Goal: Task Accomplishment & Management: Manage account settings

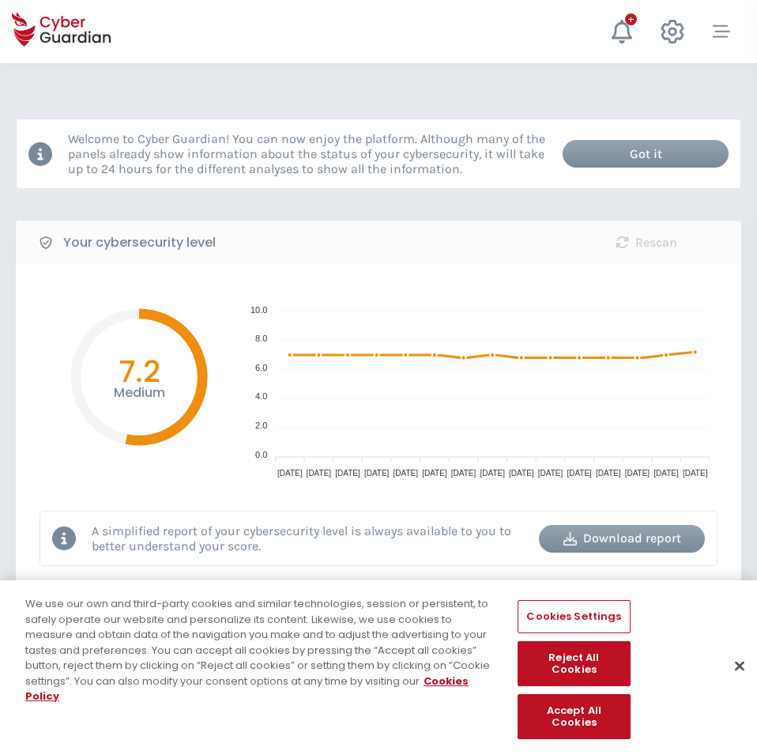
select select "English"
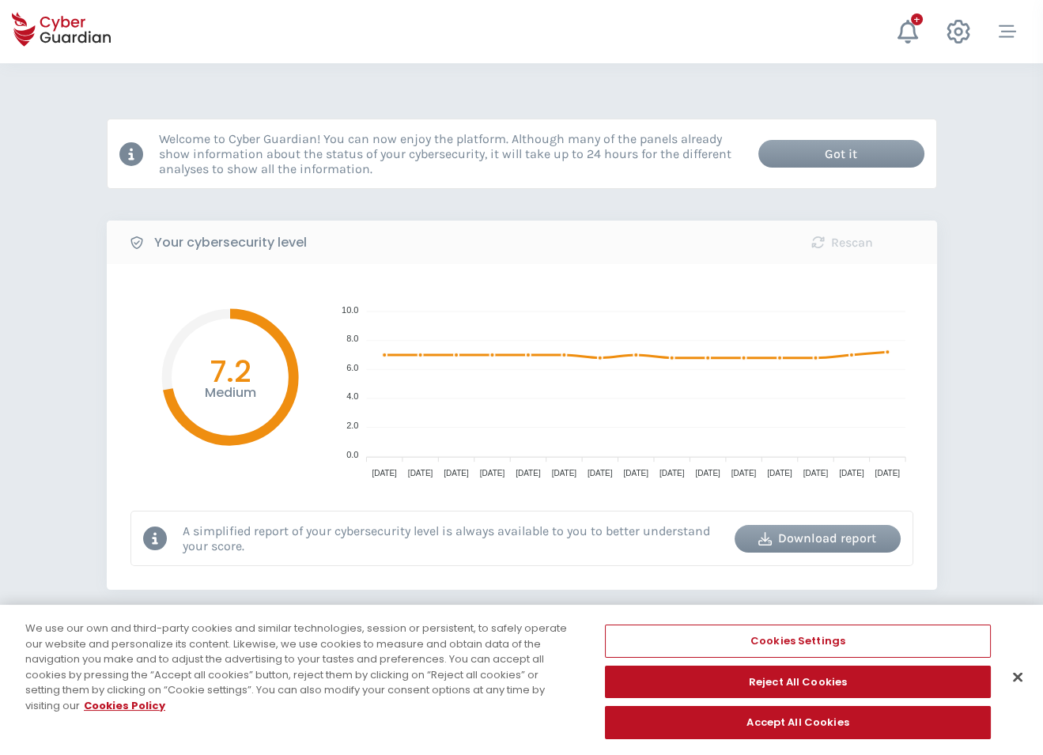
click at [0, 0] on span "Device security" at bounding box center [0, 0] width 0 height 0
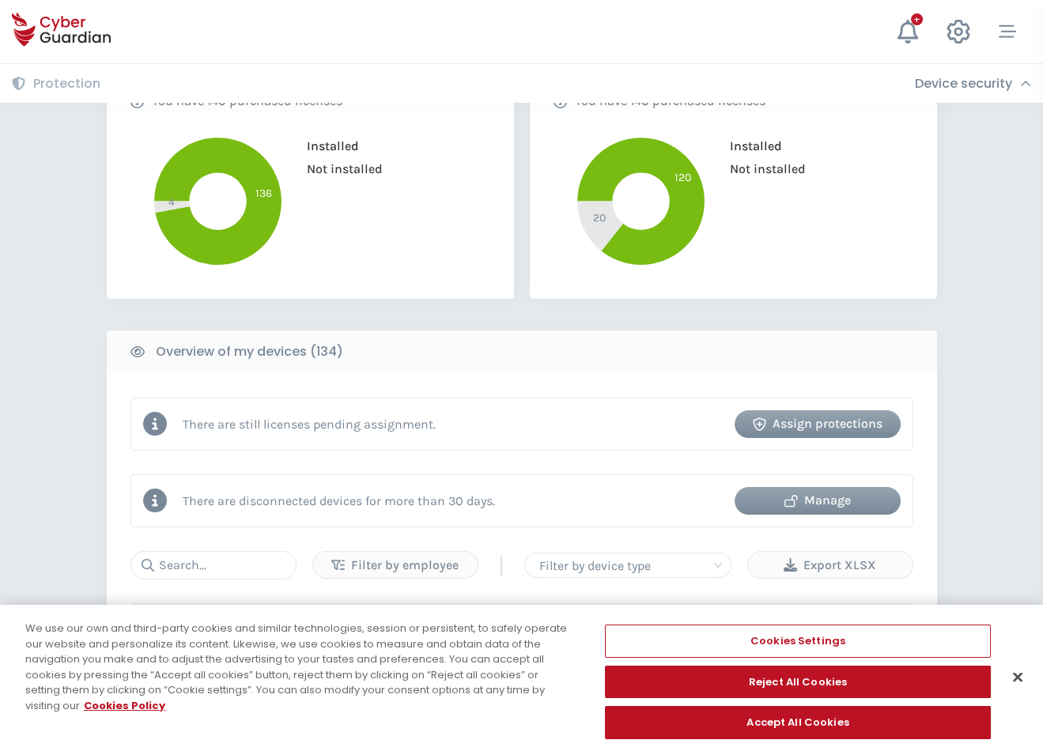
scroll to position [408, 0]
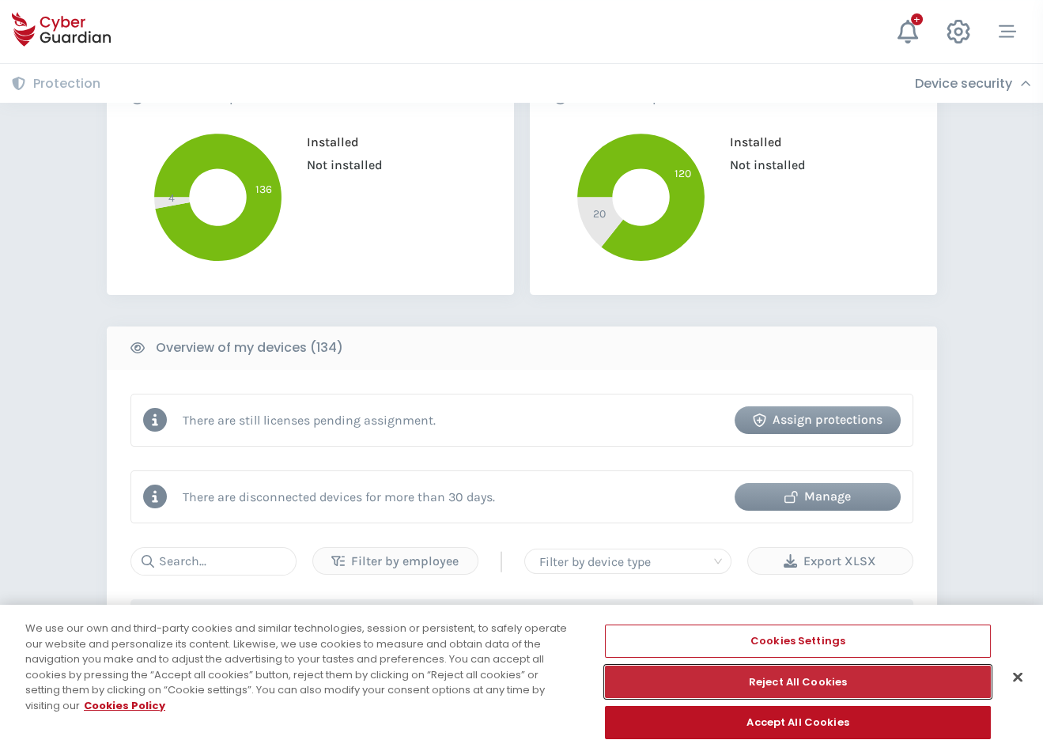
click at [742, 679] on button "Reject All Cookies" at bounding box center [798, 682] width 386 height 33
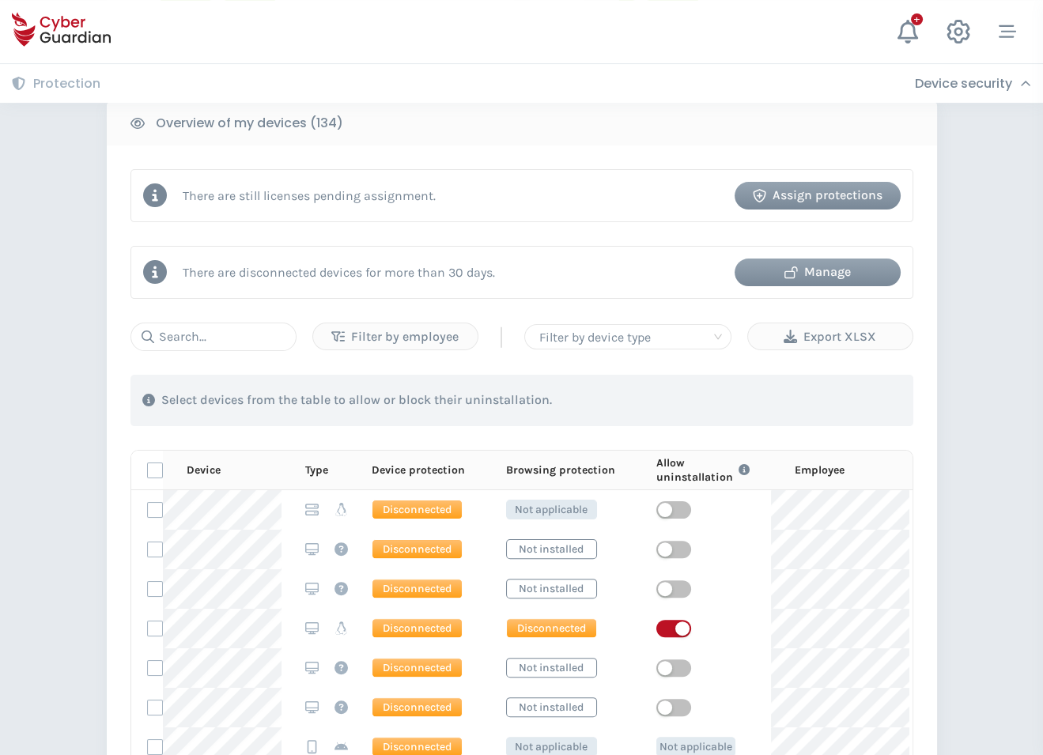
scroll to position [628, 0]
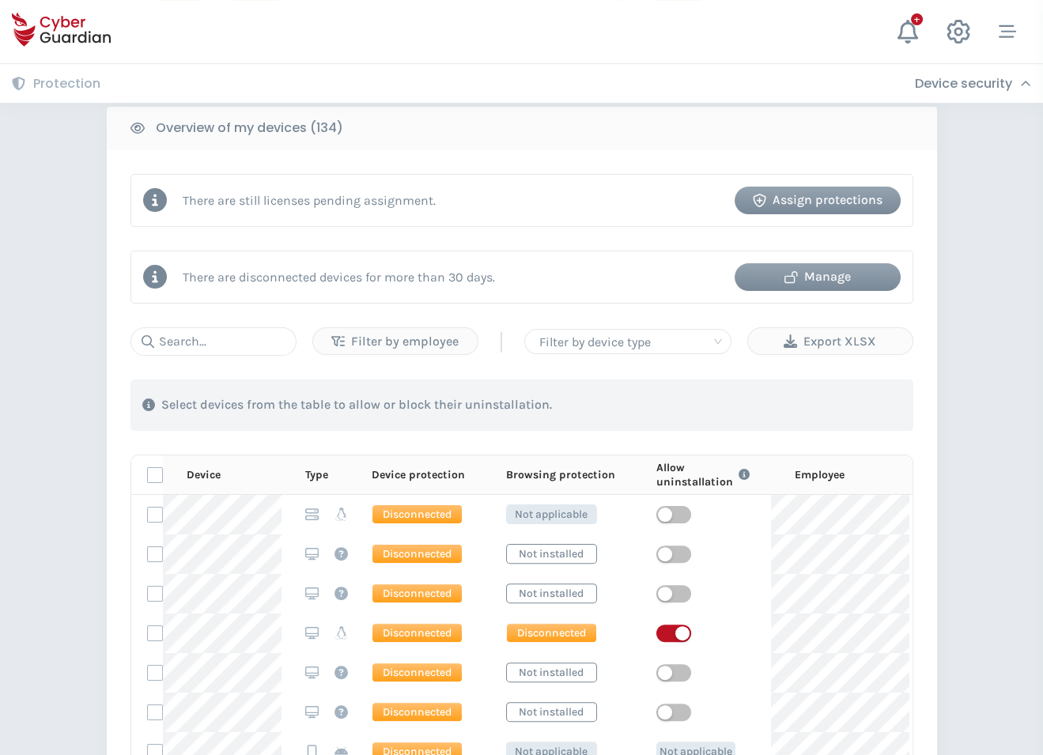
click at [757, 267] on div "Manage" at bounding box center [817, 276] width 142 height 19
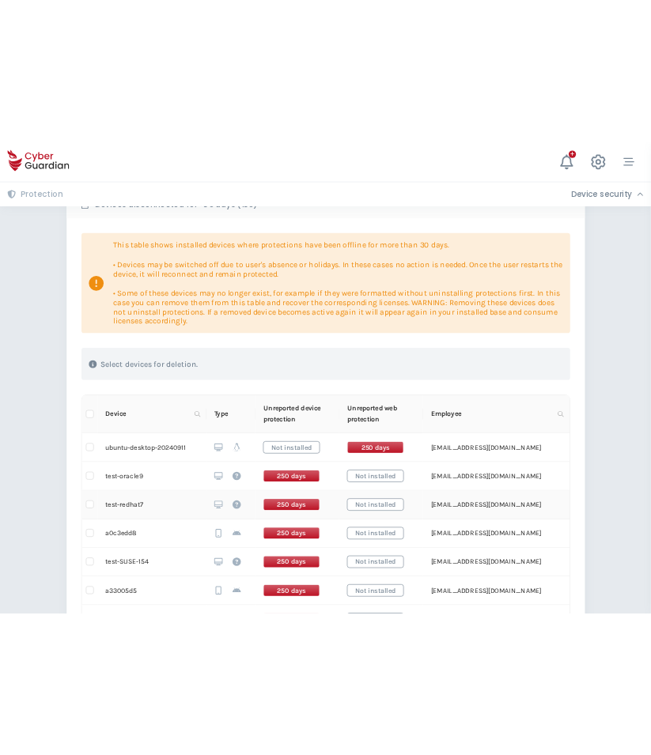
scroll to position [153, 0]
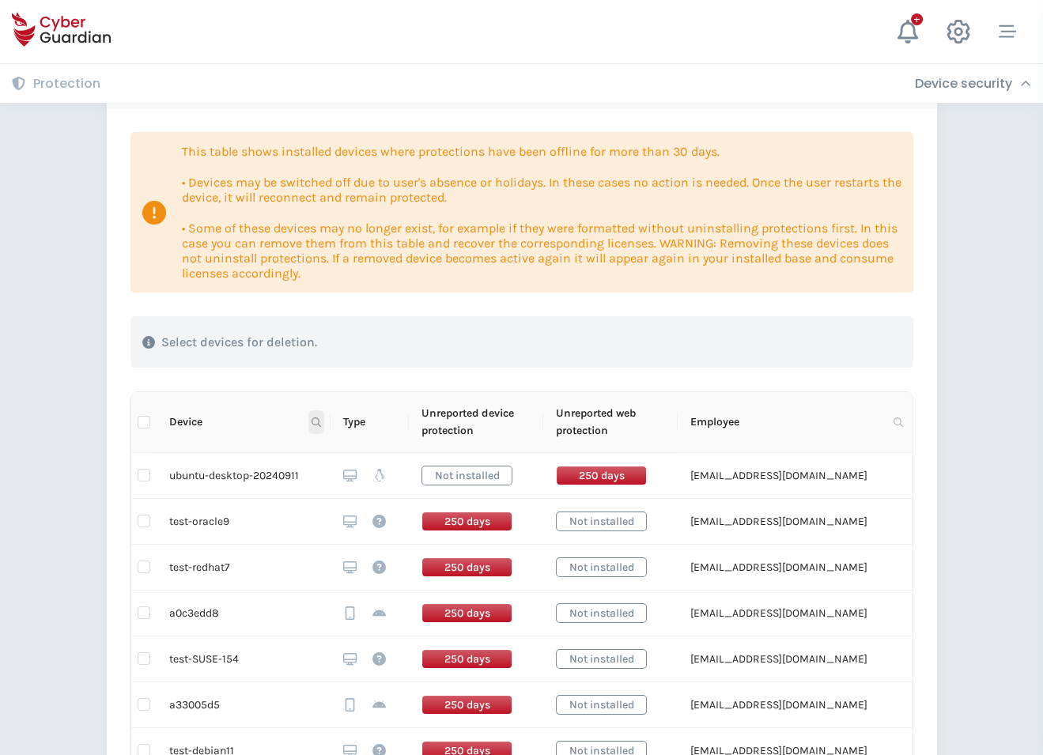
click at [316, 417] on icon at bounding box center [316, 421] width 9 height 9
click at [288, 409] on input "text" at bounding box center [238, 416] width 157 height 25
type input "localhost"
click at [293, 444] on span "Search" at bounding box center [293, 444] width 35 height 17
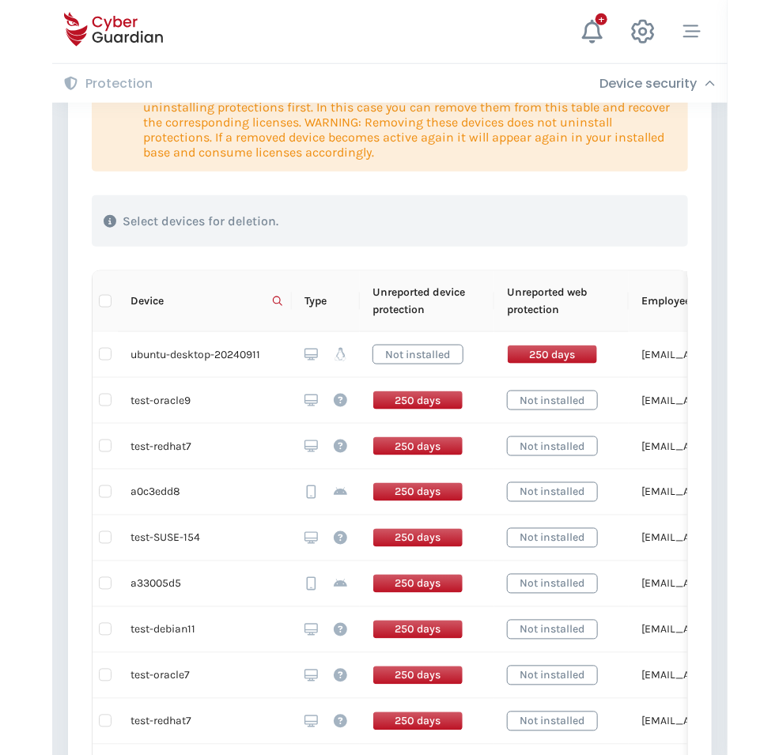
scroll to position [289, 0]
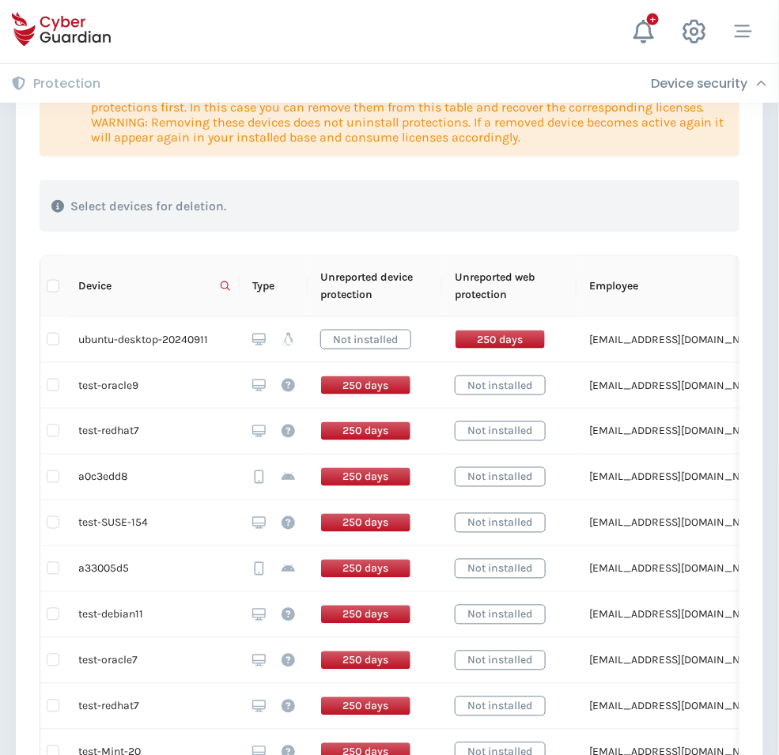
click at [659, 282] on span "Employee" at bounding box center [671, 286] width 164 height 17
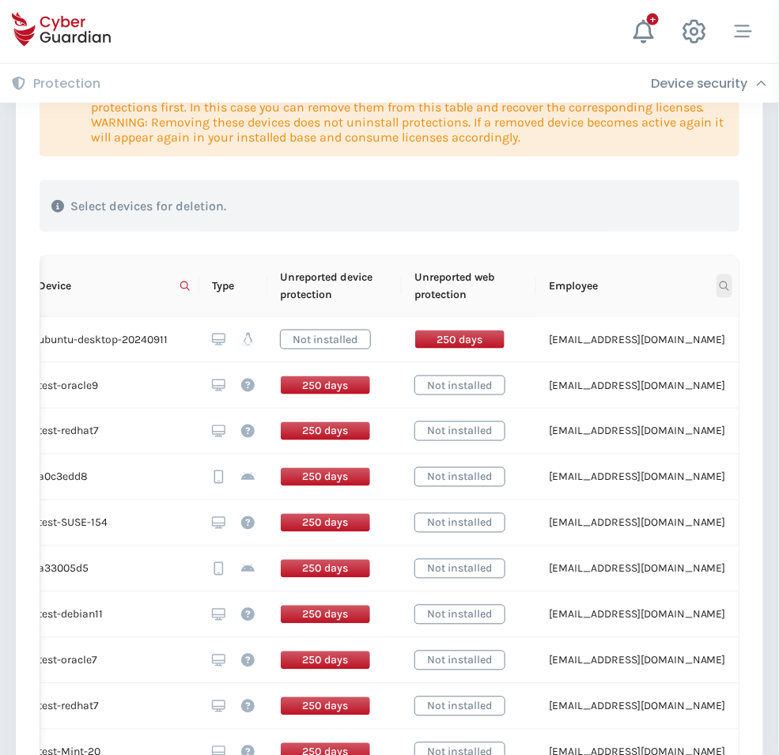
click at [726, 288] on icon at bounding box center [723, 285] width 9 height 9
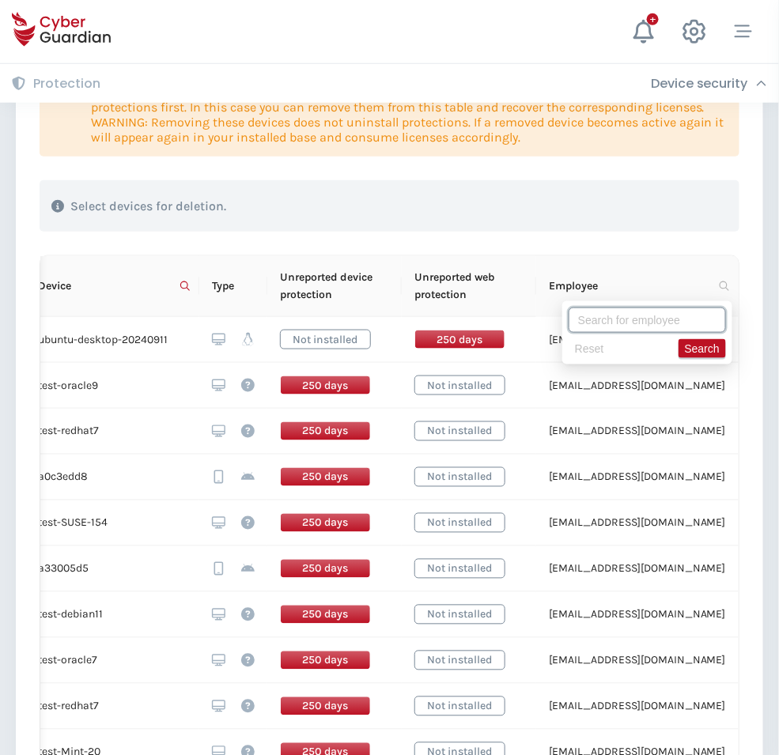
click at [679, 312] on input "text" at bounding box center [646, 320] width 157 height 25
type input "cyberguardian"
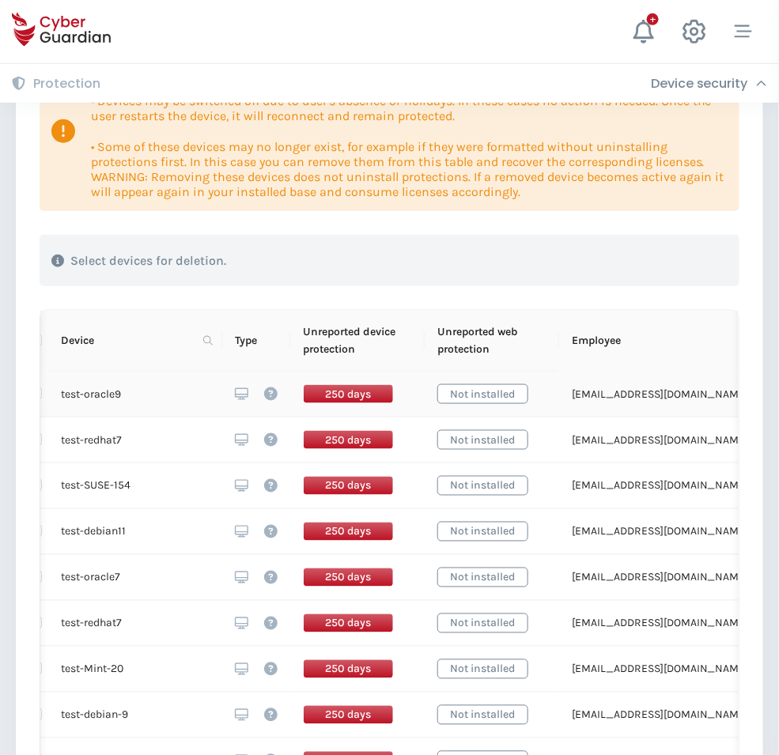
scroll to position [164, 0]
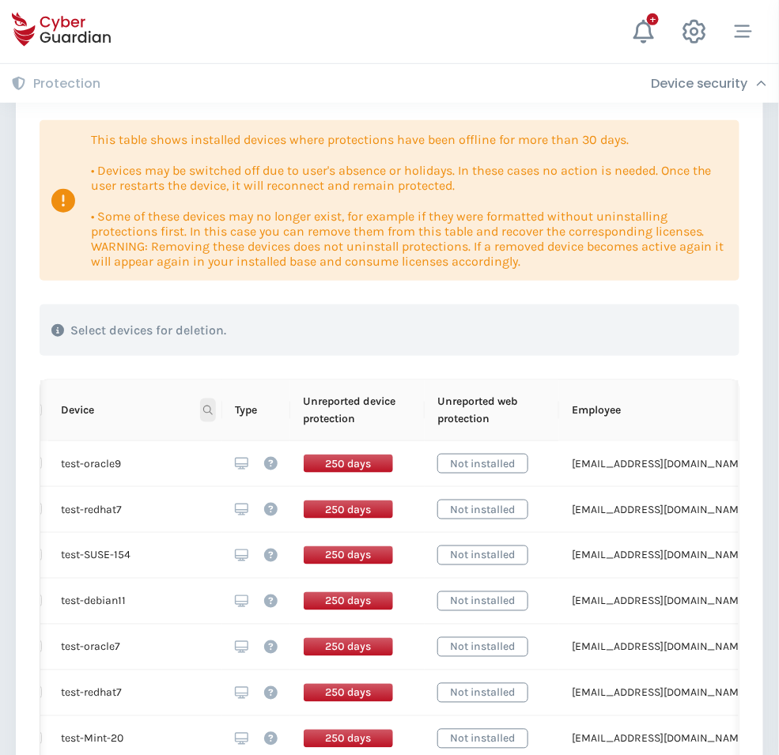
click at [201, 404] on span at bounding box center [208, 410] width 16 height 24
click at [191, 471] on span "Search" at bounding box center [184, 472] width 35 height 17
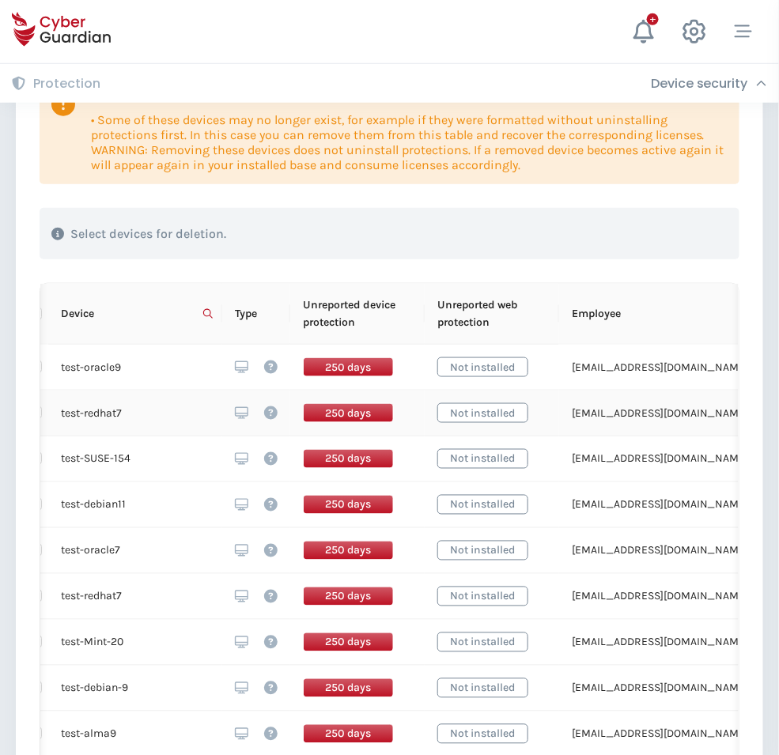
scroll to position [256, 0]
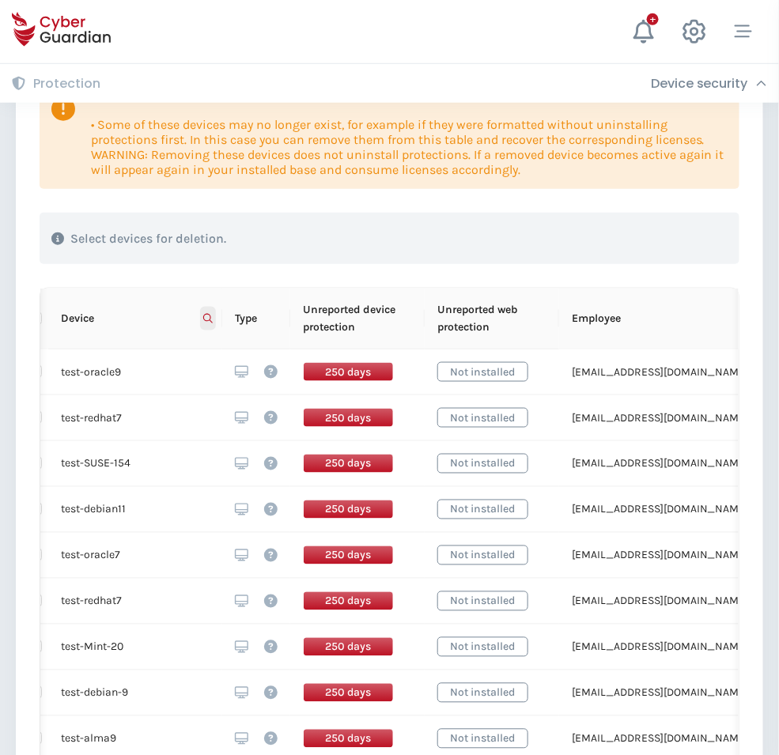
click at [203, 315] on icon at bounding box center [207, 318] width 9 height 9
click at [179, 376] on span "Search" at bounding box center [184, 380] width 35 height 17
click at [739, 312] on span at bounding box center [747, 319] width 16 height 24
click at [699, 378] on span "Search" at bounding box center [702, 380] width 35 height 17
click at [215, 323] on th "Device" at bounding box center [135, 319] width 174 height 61
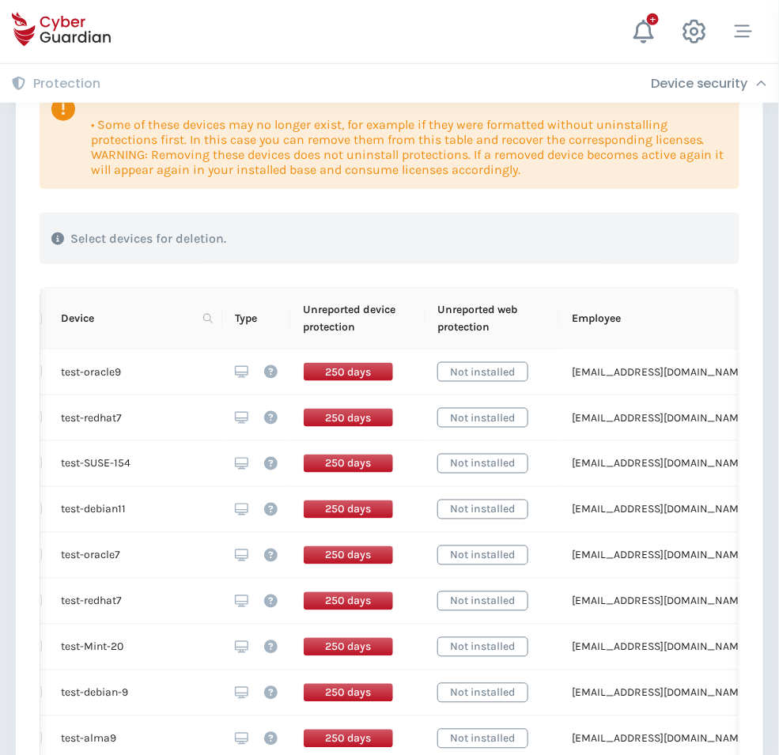
click at [215, 323] on th "Device" at bounding box center [135, 319] width 174 height 61
click at [210, 319] on icon at bounding box center [207, 318] width 9 height 9
click at [171, 384] on span "Search" at bounding box center [184, 380] width 35 height 17
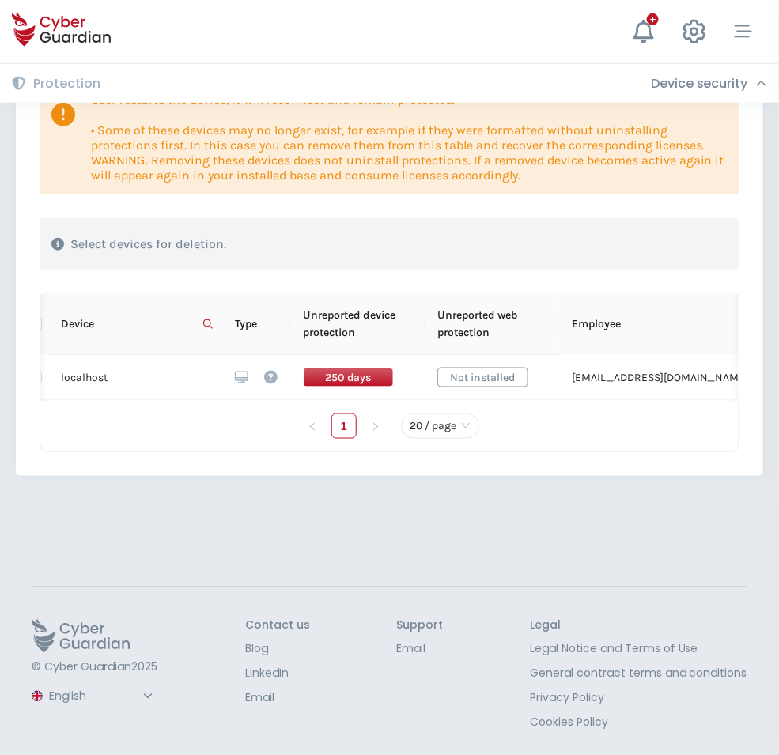
scroll to position [247, 0]
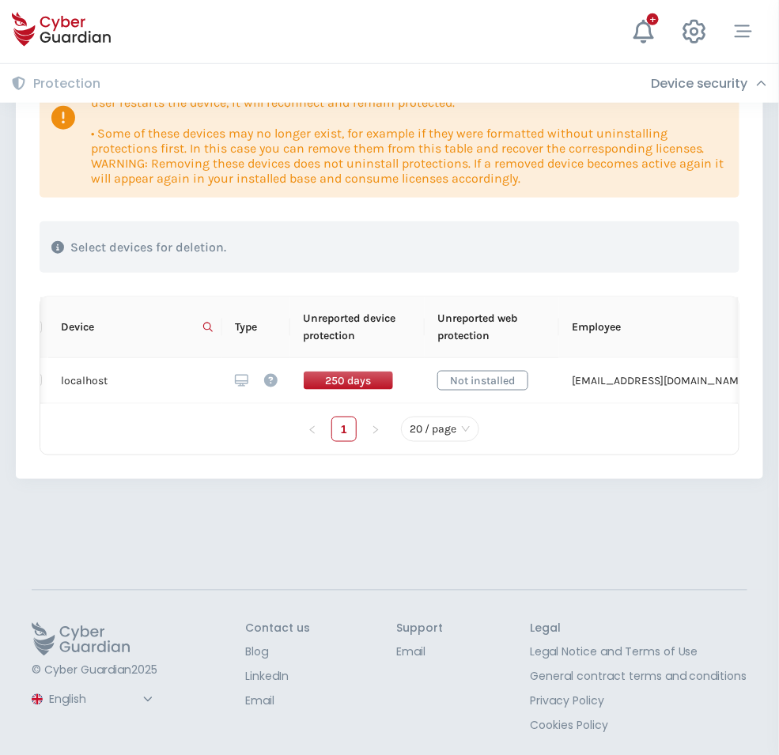
click at [742, 327] on icon at bounding box center [746, 327] width 9 height 9
click at [730, 402] on div "cyberguardian Reset Search" at bounding box center [648, 373] width 170 height 63
click at [708, 395] on span "Search" at bounding box center [702, 389] width 35 height 17
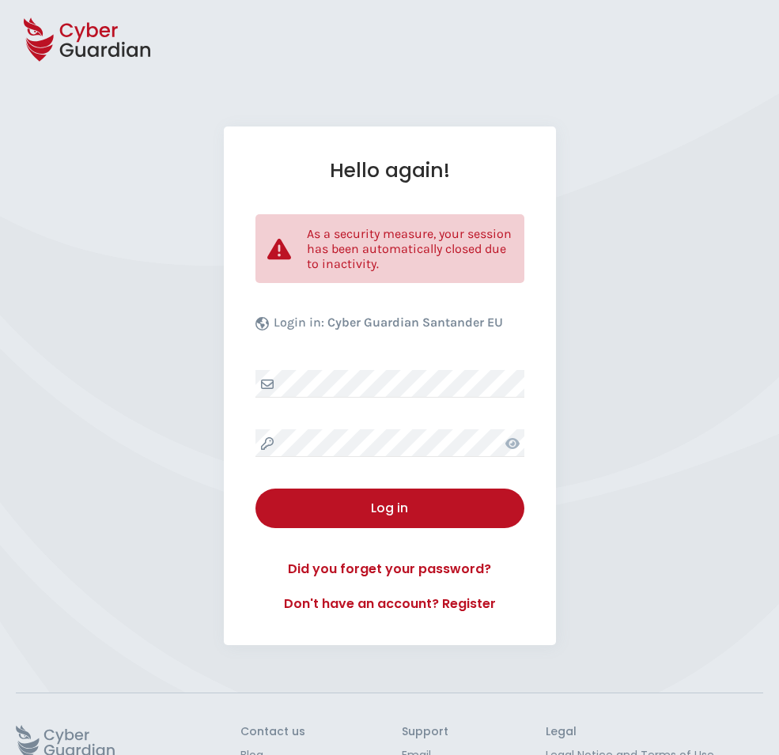
select select "English"
